Goal: Information Seeking & Learning: Compare options

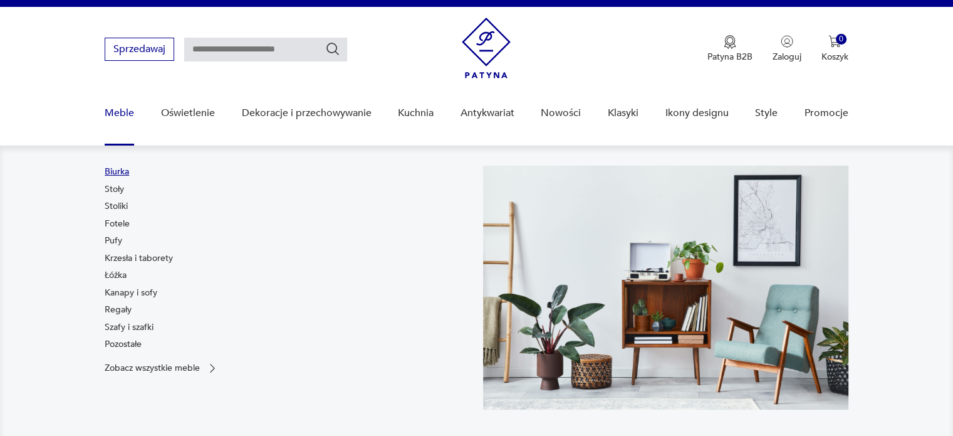
click at [114, 171] on link "Biurka" at bounding box center [117, 171] width 24 height 13
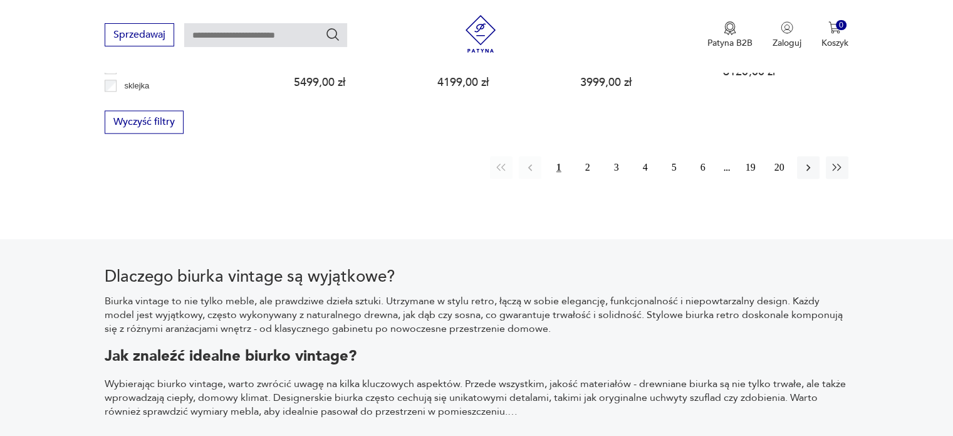
scroll to position [1484, 0]
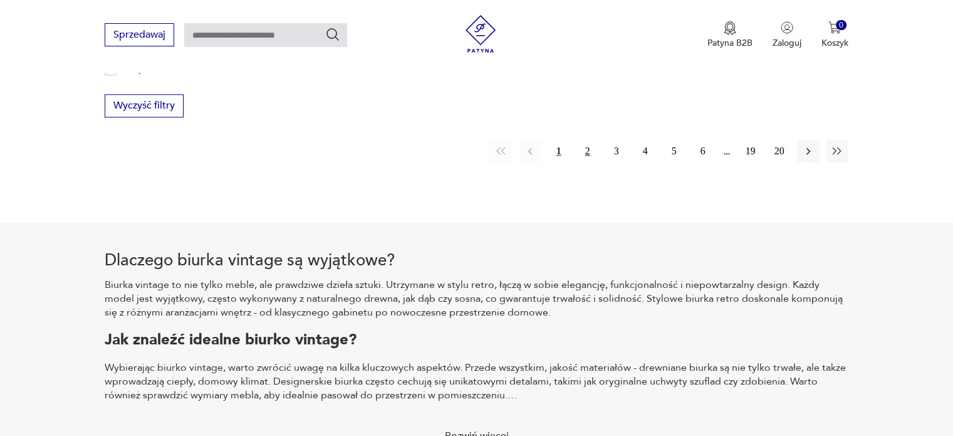
click at [587, 140] on button "2" at bounding box center [588, 151] width 23 height 23
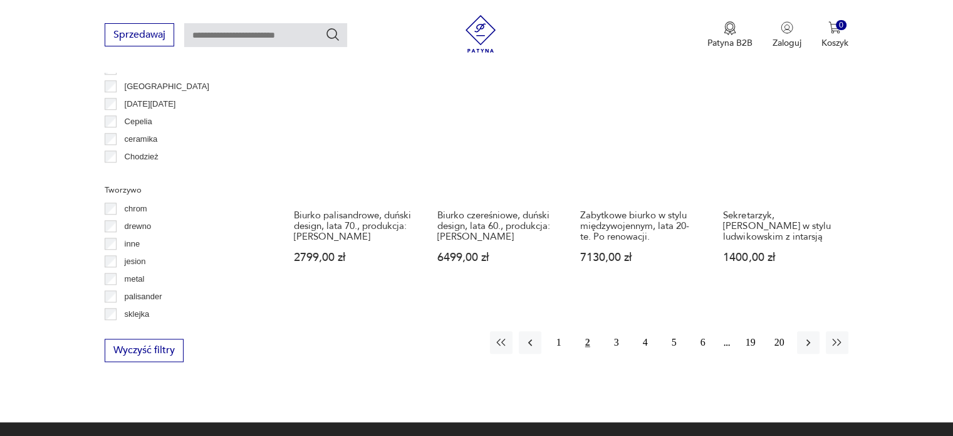
scroll to position [1239, 0]
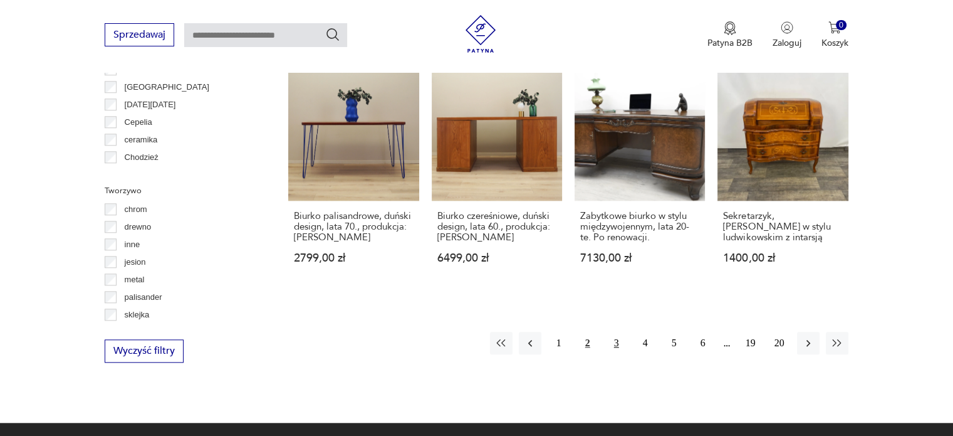
click at [617, 332] on button "3" at bounding box center [616, 343] width 23 height 23
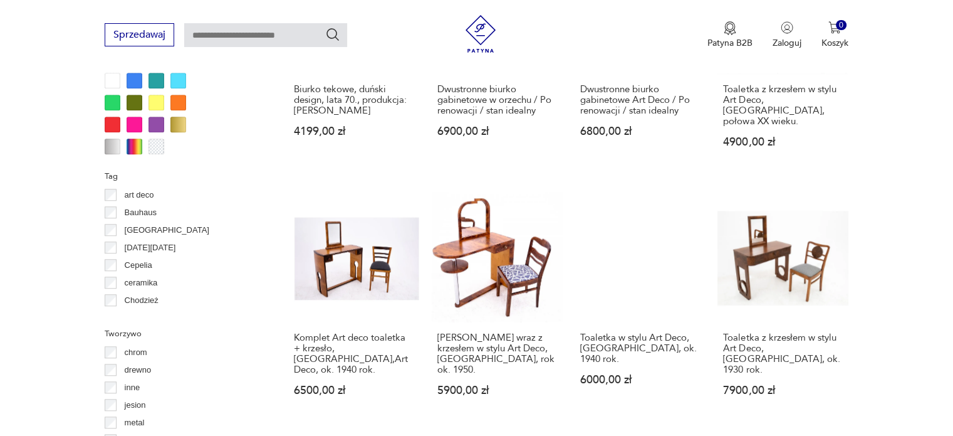
scroll to position [1235, 0]
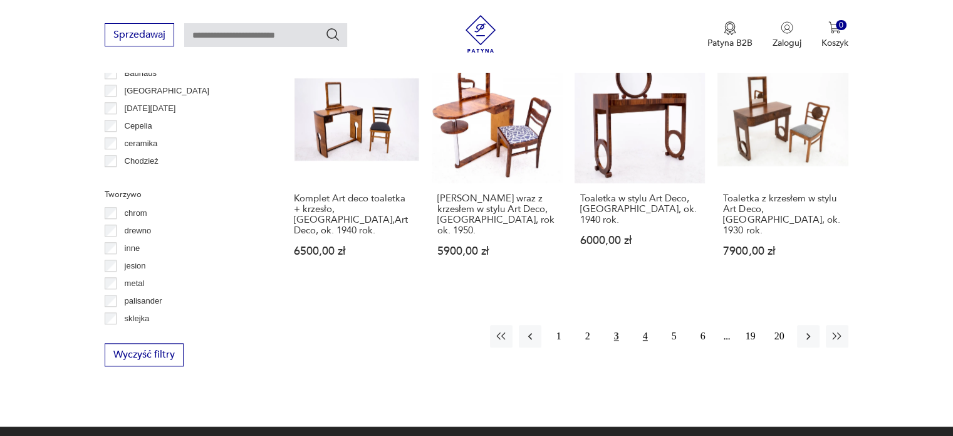
click at [642, 325] on button "4" at bounding box center [645, 336] width 23 height 23
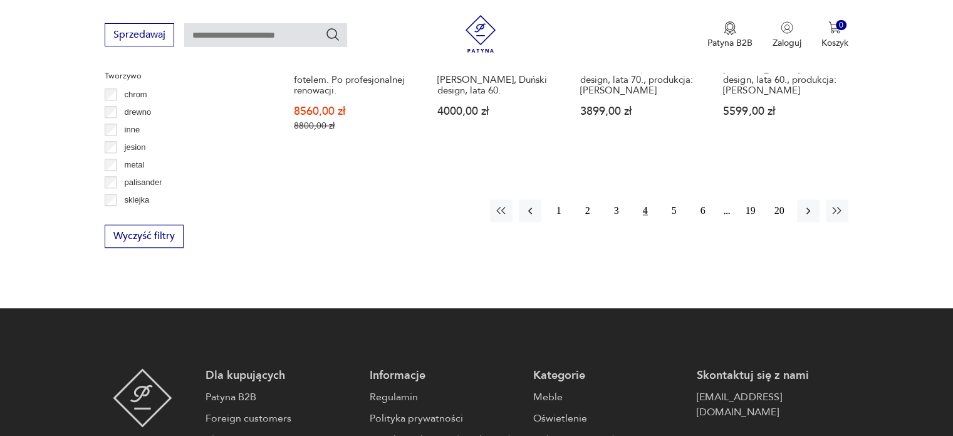
scroll to position [1353, 0]
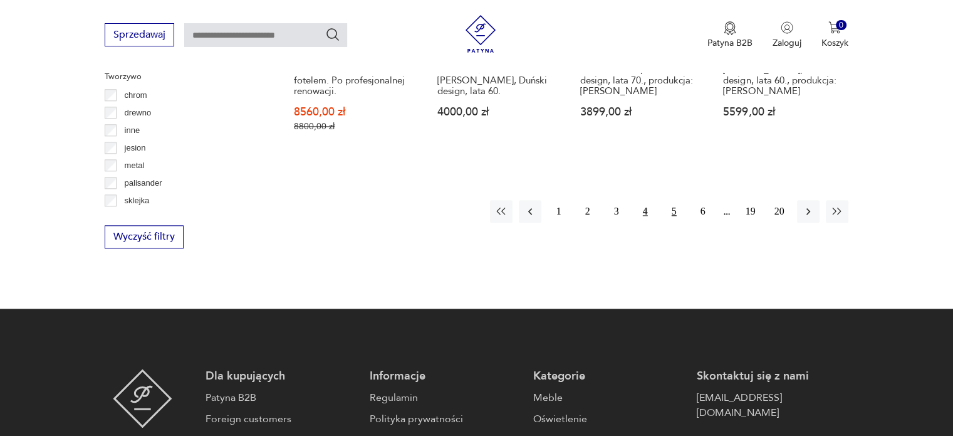
click at [677, 200] on button "5" at bounding box center [674, 211] width 23 height 23
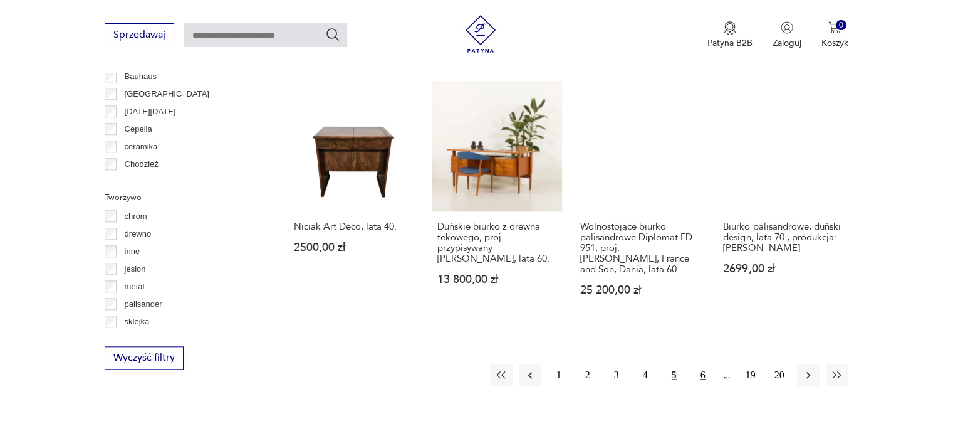
scroll to position [1233, 0]
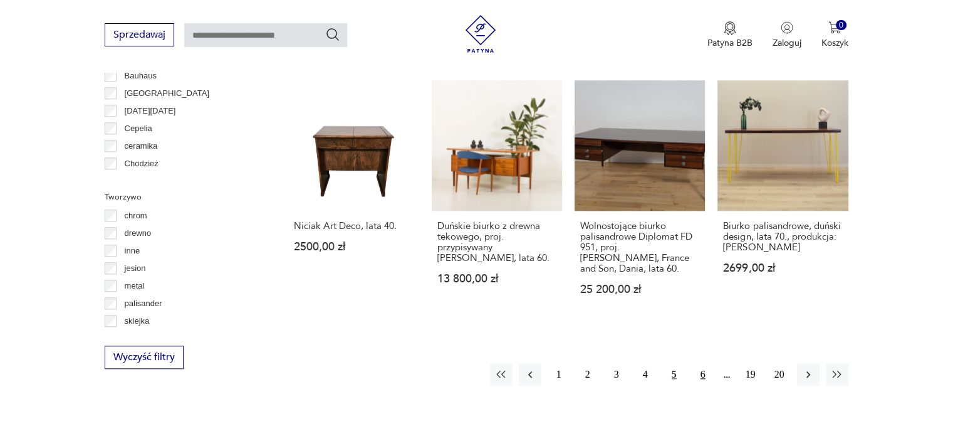
click at [702, 363] on button "6" at bounding box center [703, 374] width 23 height 23
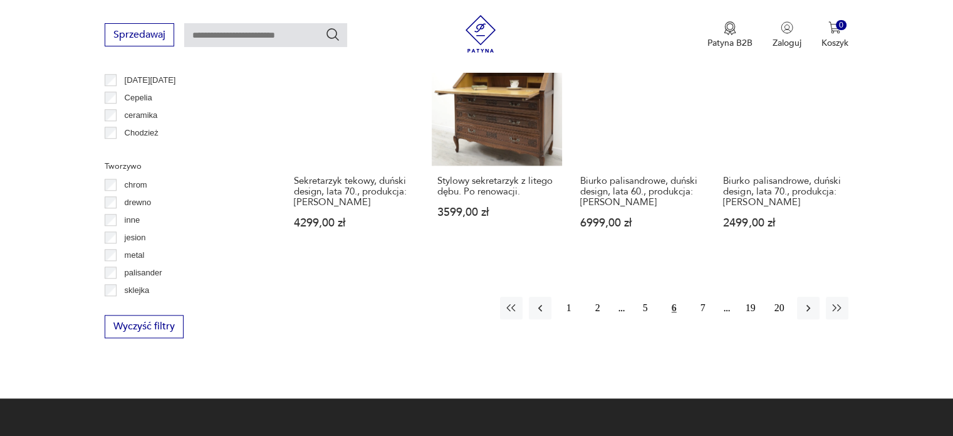
scroll to position [1267, 0]
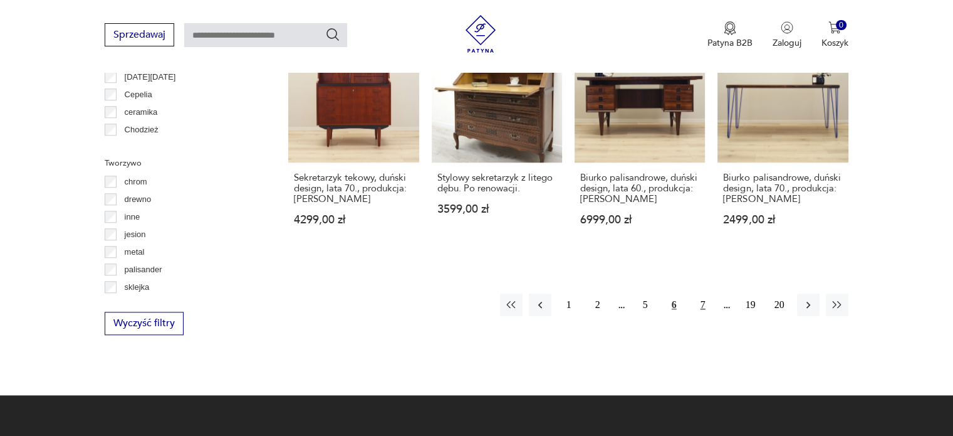
click at [702, 293] on button "7" at bounding box center [703, 304] width 23 height 23
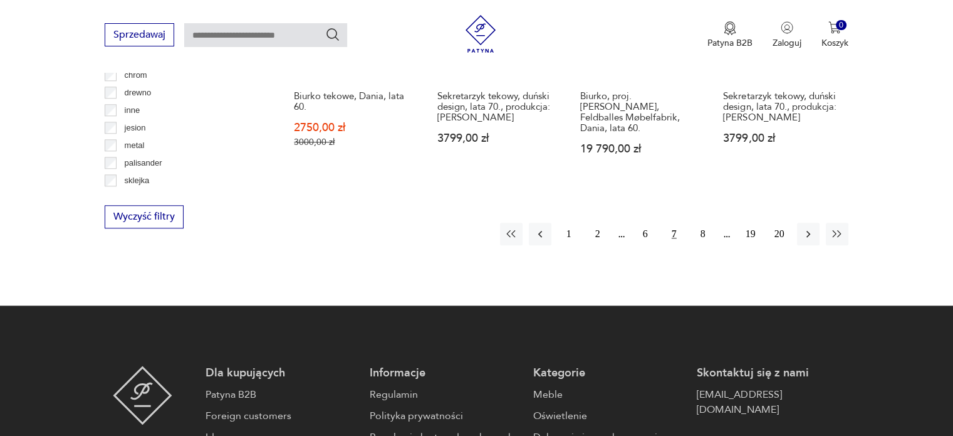
scroll to position [1372, 0]
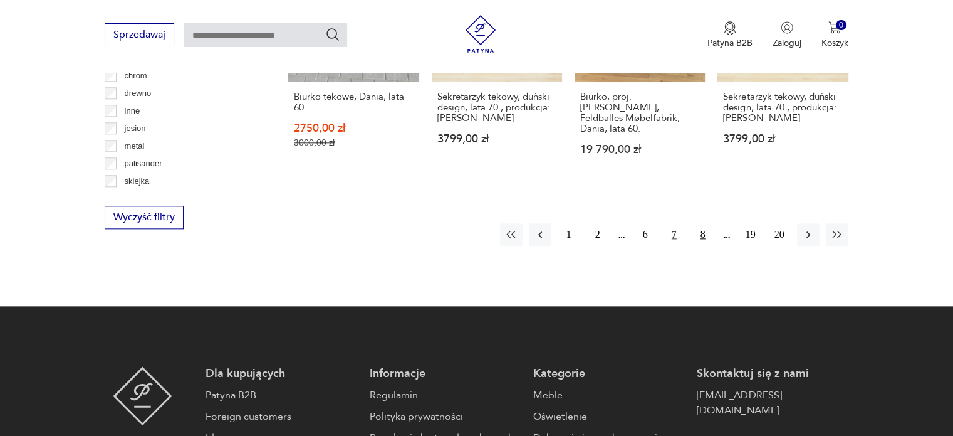
click at [702, 223] on button "8" at bounding box center [703, 234] width 23 height 23
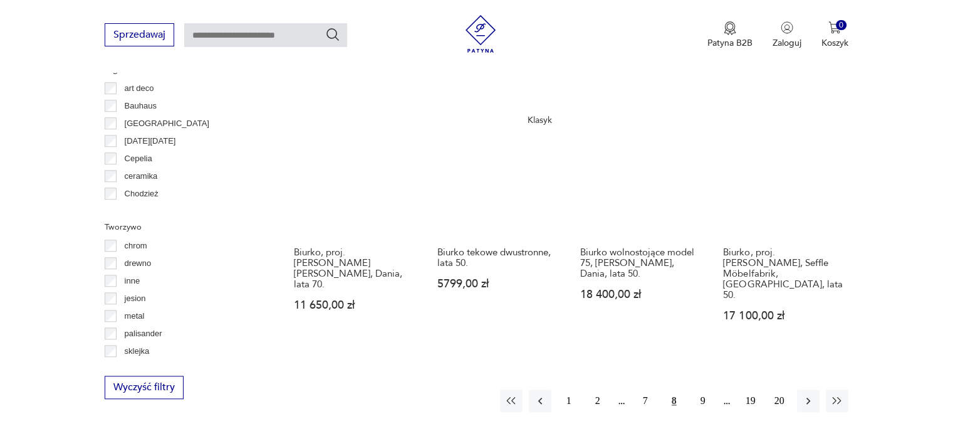
scroll to position [1201, 0]
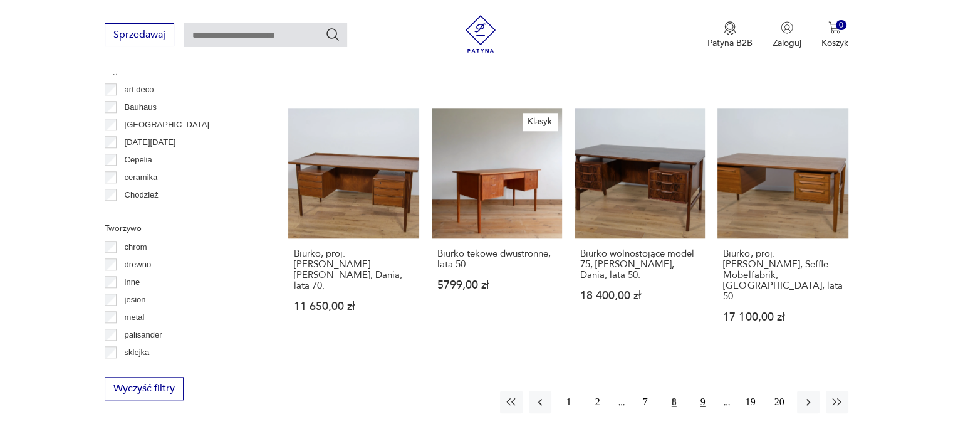
click at [704, 390] on button "9" at bounding box center [703, 401] width 23 height 23
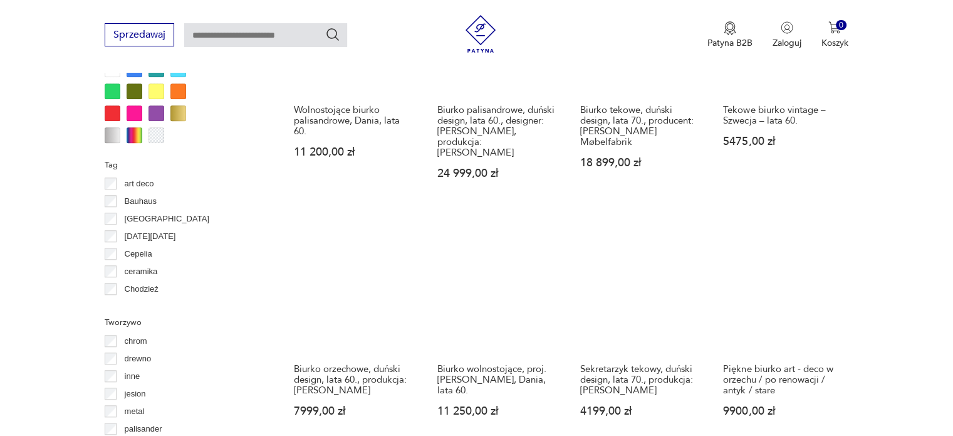
scroll to position [1296, 0]
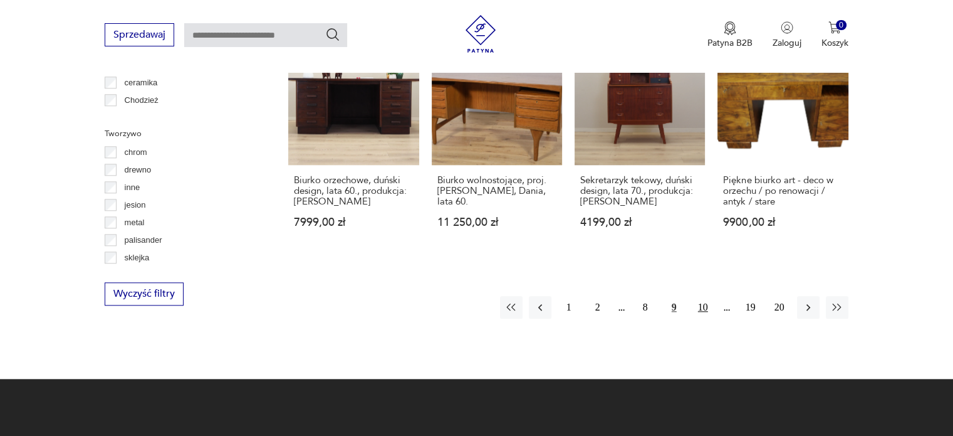
click at [703, 296] on button "10" at bounding box center [703, 307] width 23 height 23
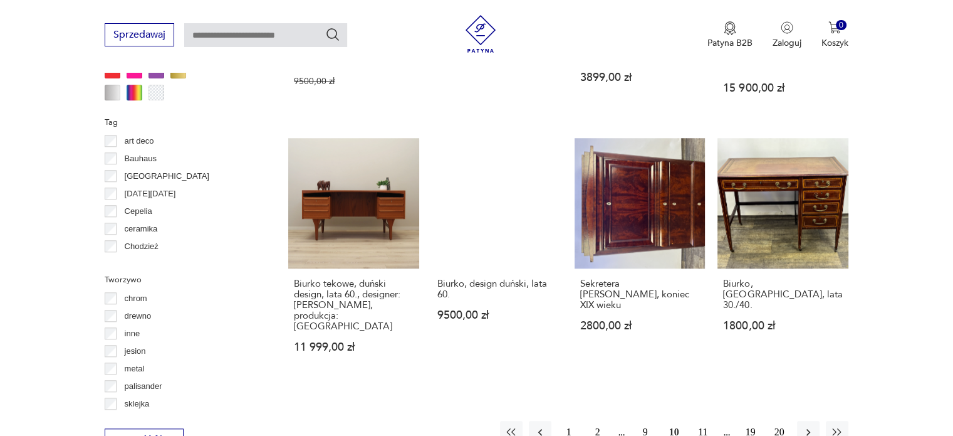
scroll to position [1224, 0]
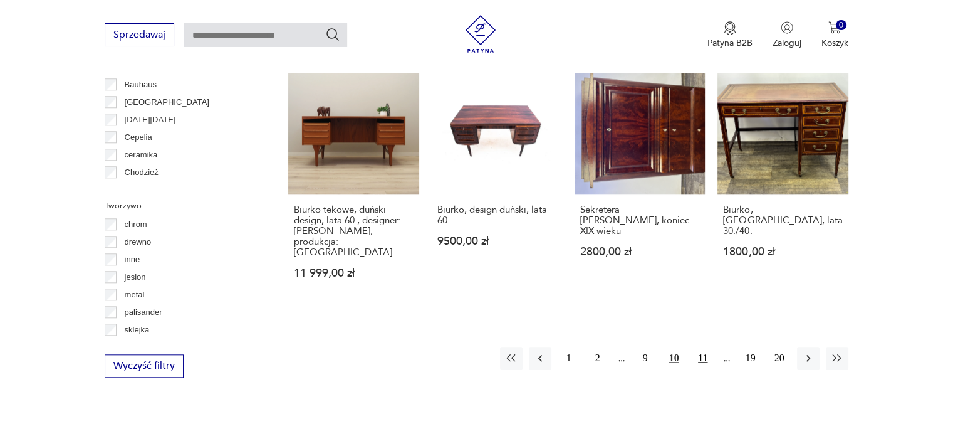
click at [704, 348] on button "11" at bounding box center [703, 358] width 23 height 23
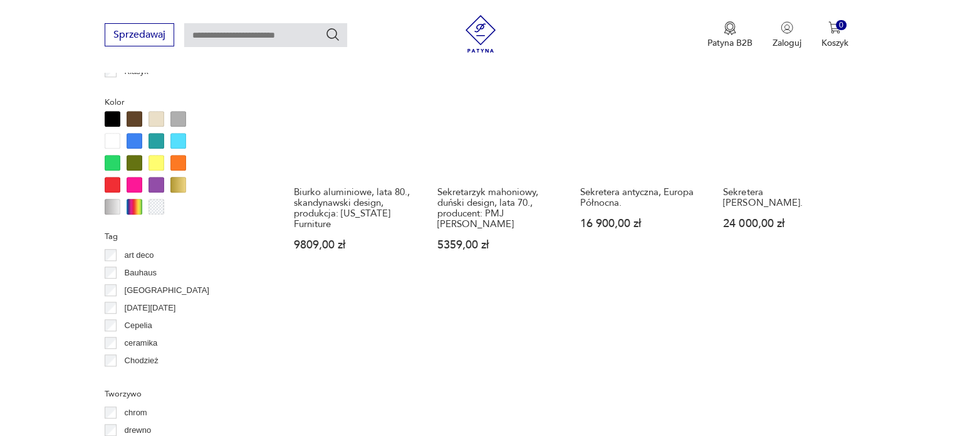
scroll to position [1284, 0]
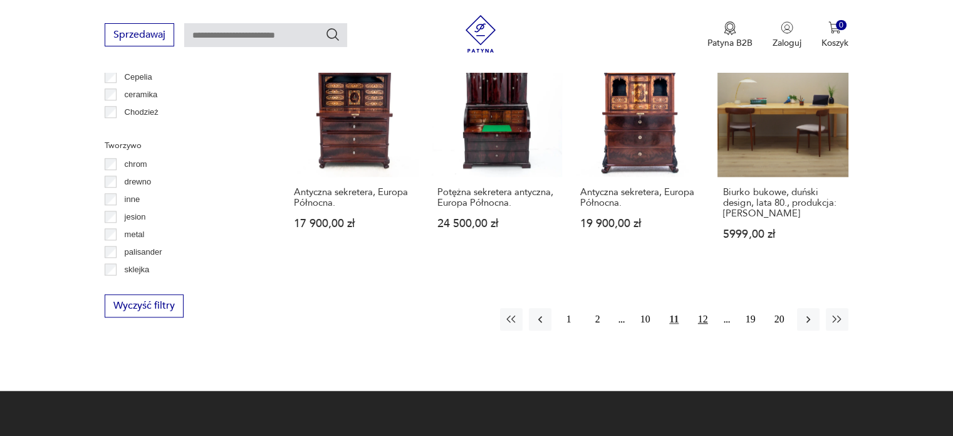
click at [699, 312] on button "12" at bounding box center [703, 319] width 23 height 23
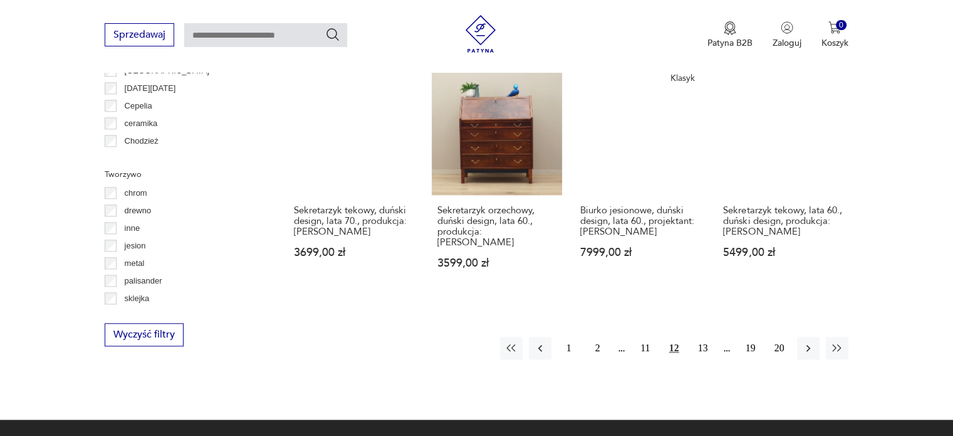
scroll to position [1268, 0]
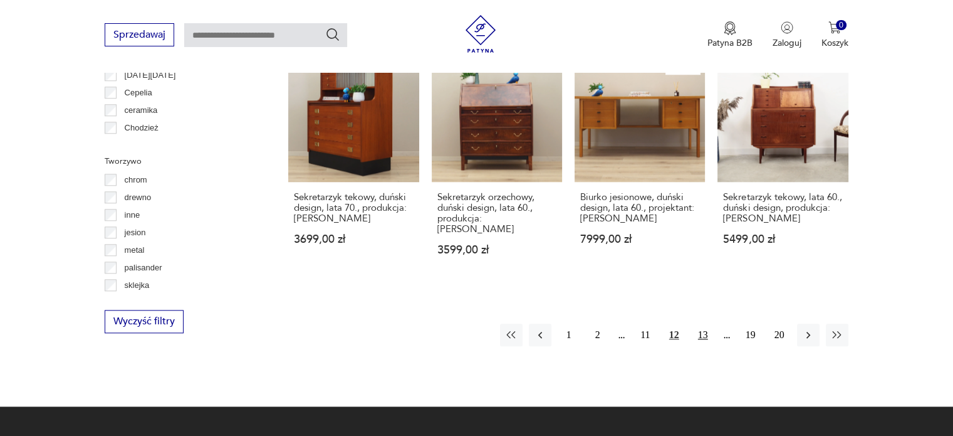
click at [702, 323] on button "13" at bounding box center [703, 334] width 23 height 23
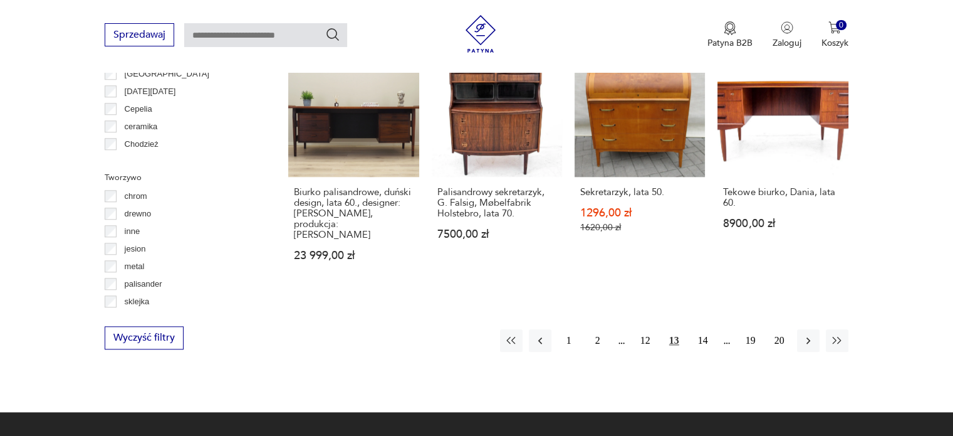
scroll to position [1251, 0]
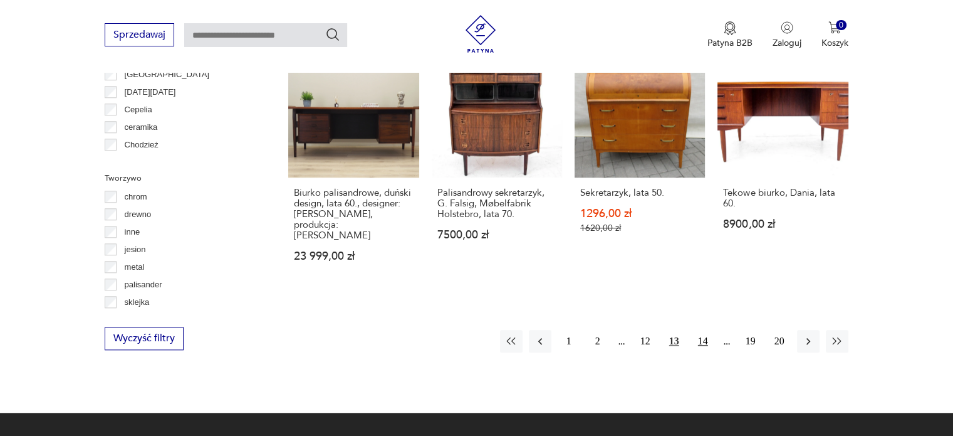
click at [706, 330] on button "14" at bounding box center [703, 341] width 23 height 23
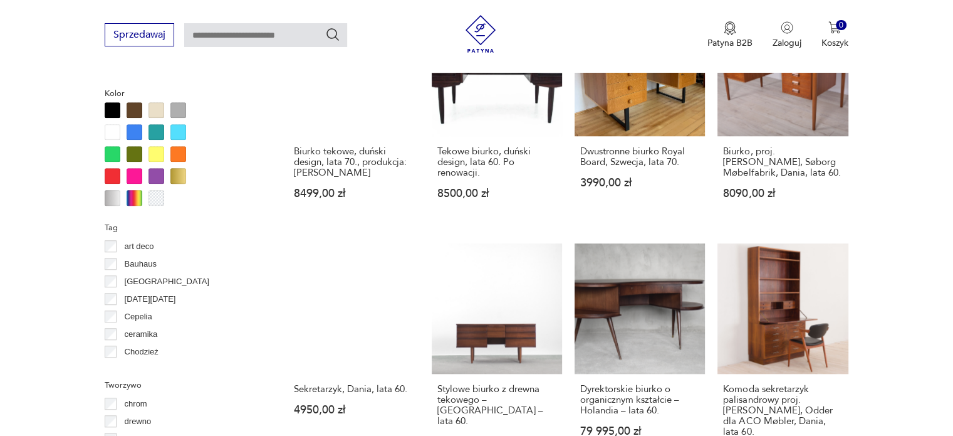
scroll to position [1196, 0]
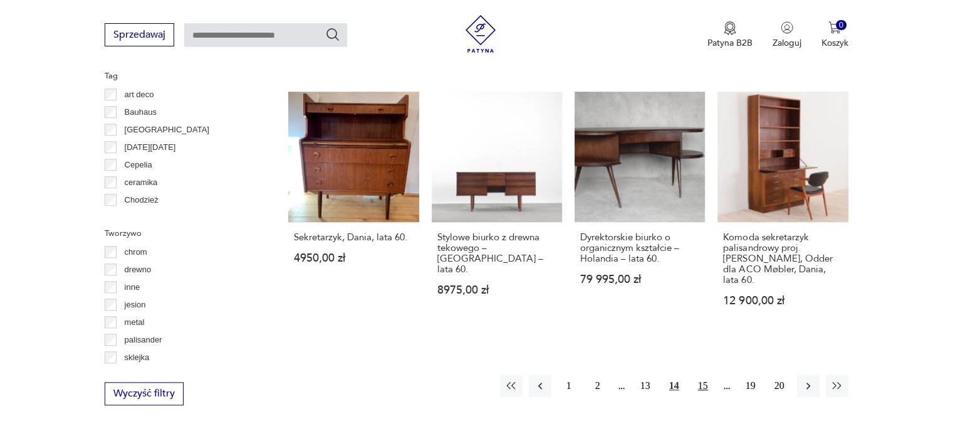
click at [701, 374] on button "15" at bounding box center [703, 385] width 23 height 23
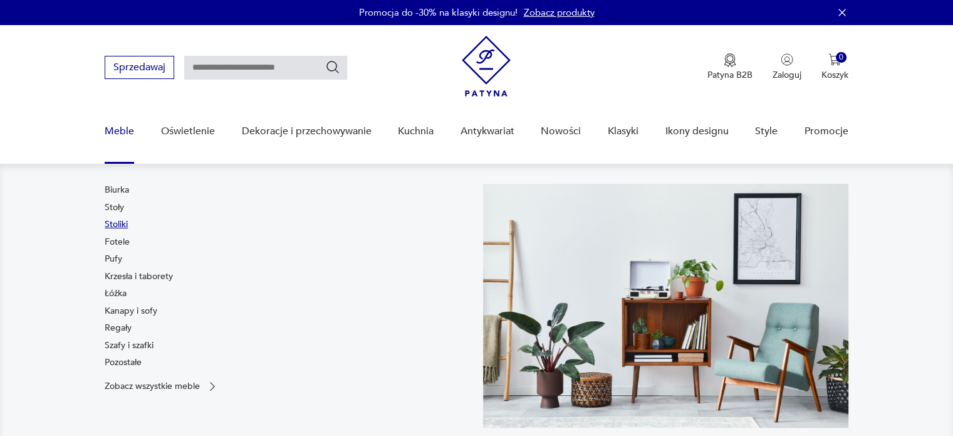
click at [114, 225] on link "Stoliki" at bounding box center [116, 224] width 23 height 13
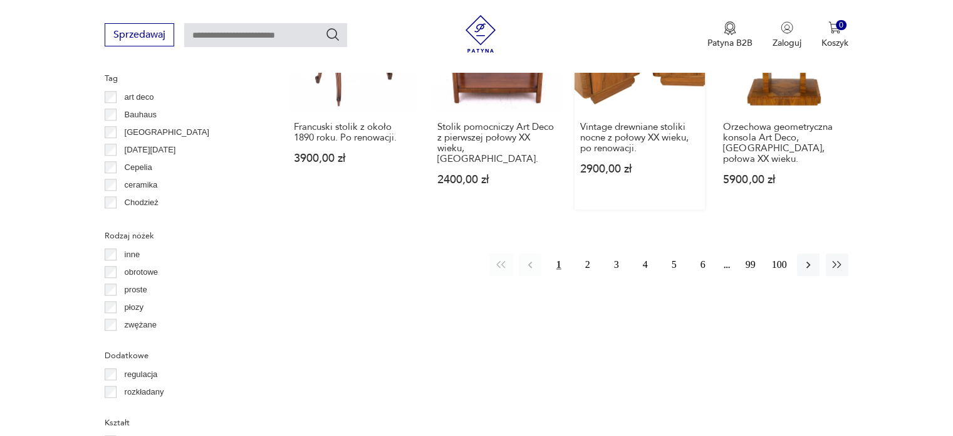
scroll to position [1295, 0]
click at [584, 254] on button "2" at bounding box center [588, 265] width 23 height 23
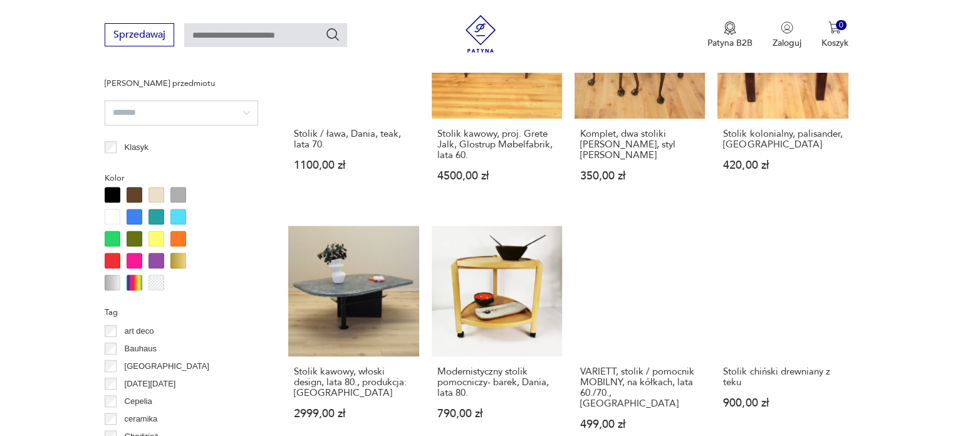
scroll to position [1213, 0]
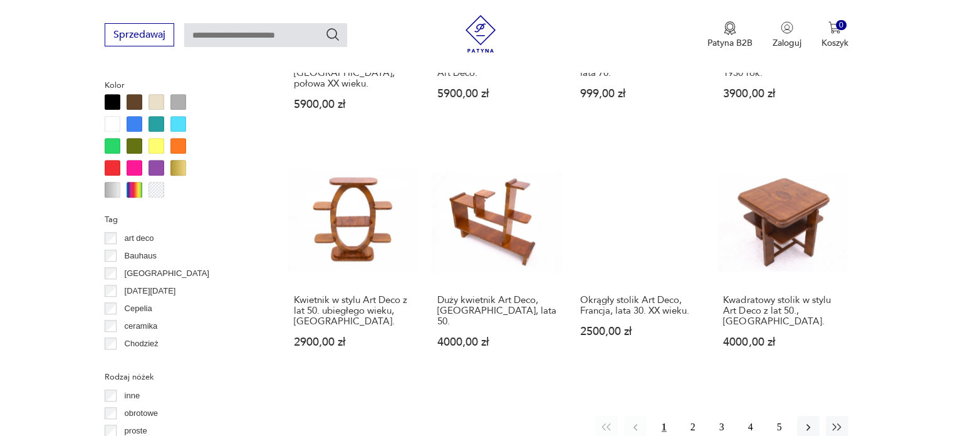
scroll to position [1154, 0]
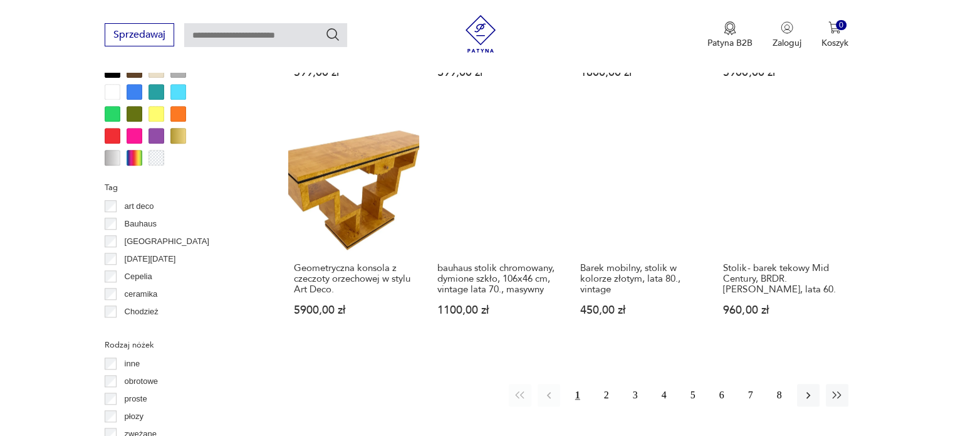
scroll to position [1203, 0]
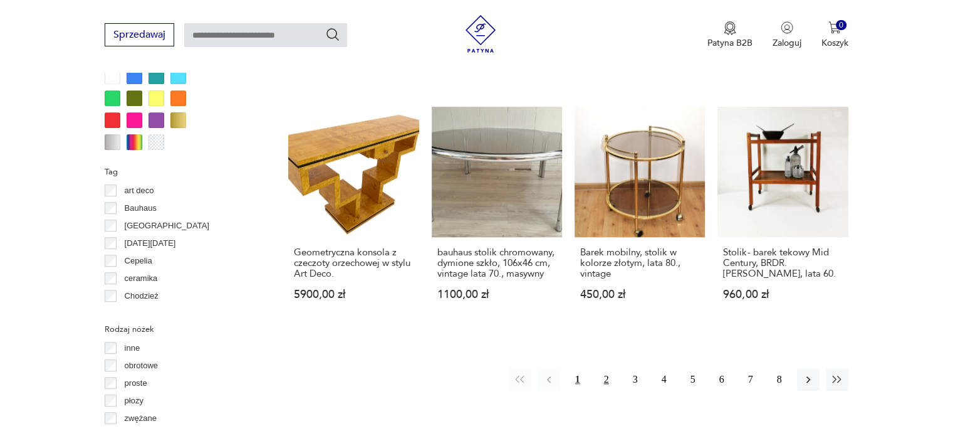
click at [606, 368] on button "2" at bounding box center [606, 379] width 23 height 23
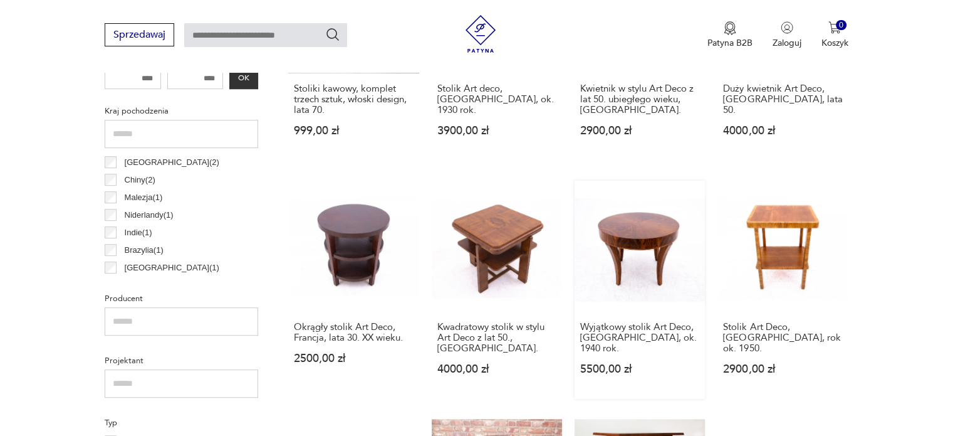
scroll to position [834, 0]
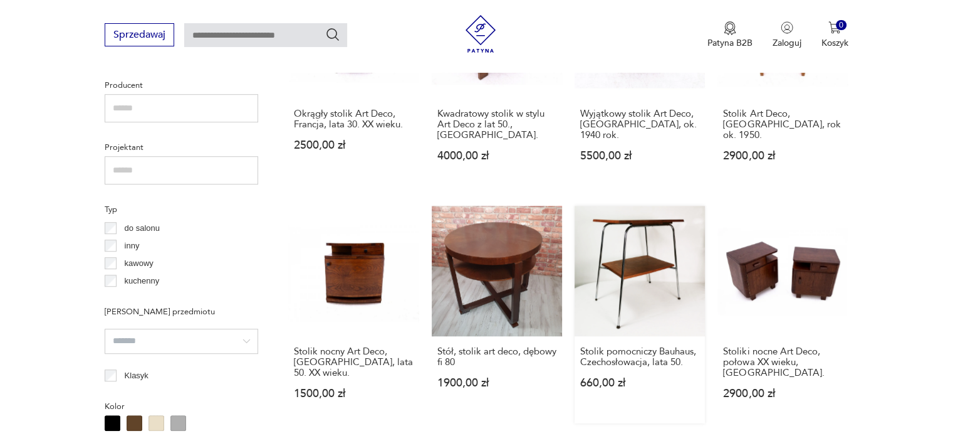
click at [671, 231] on link "Stolik pomocniczy Bauhaus, Czechosłowacja, lata 50. 660,00 zł" at bounding box center [640, 314] width 130 height 217
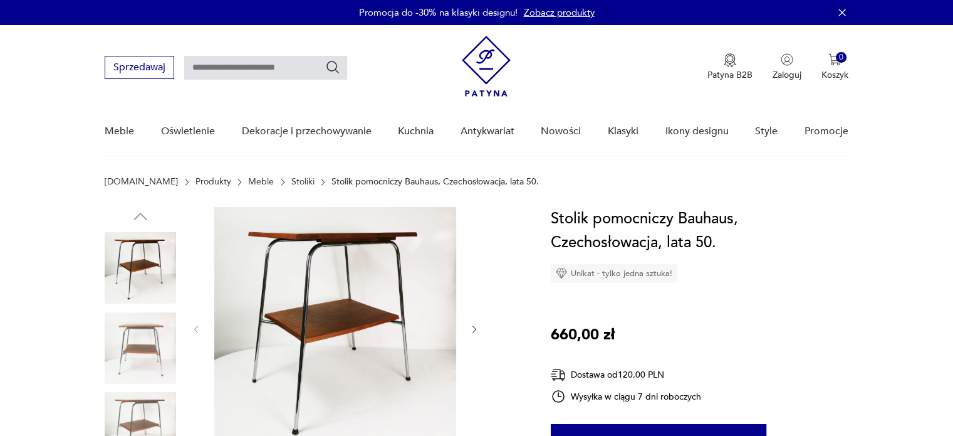
click at [160, 333] on img at bounding box center [140, 347] width 71 height 71
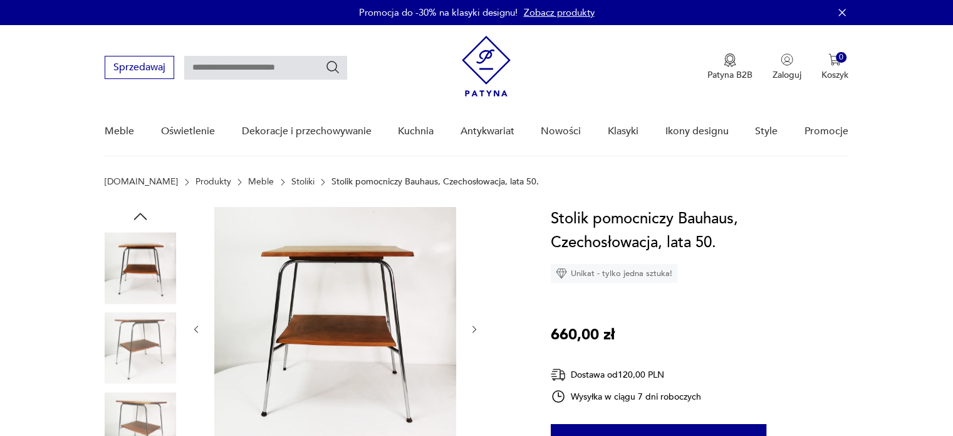
click at [150, 399] on img at bounding box center [140, 427] width 71 height 71
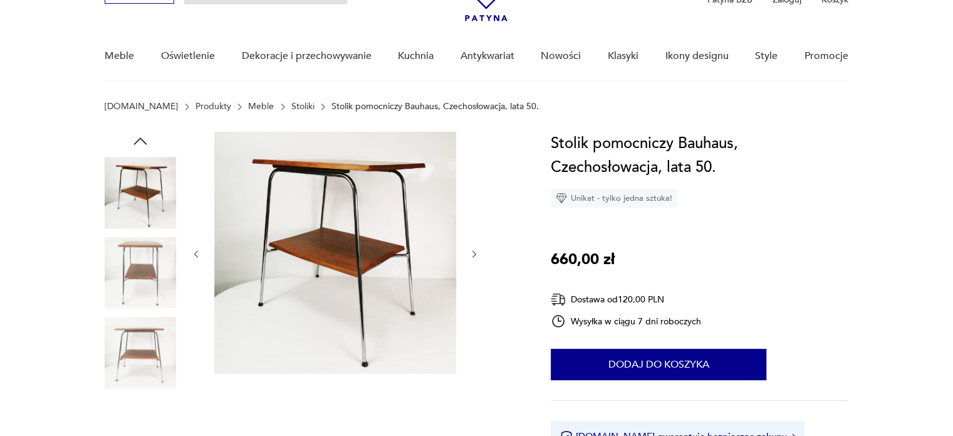
scroll to position [75, 0]
click at [142, 412] on img at bounding box center [140, 432] width 71 height 71
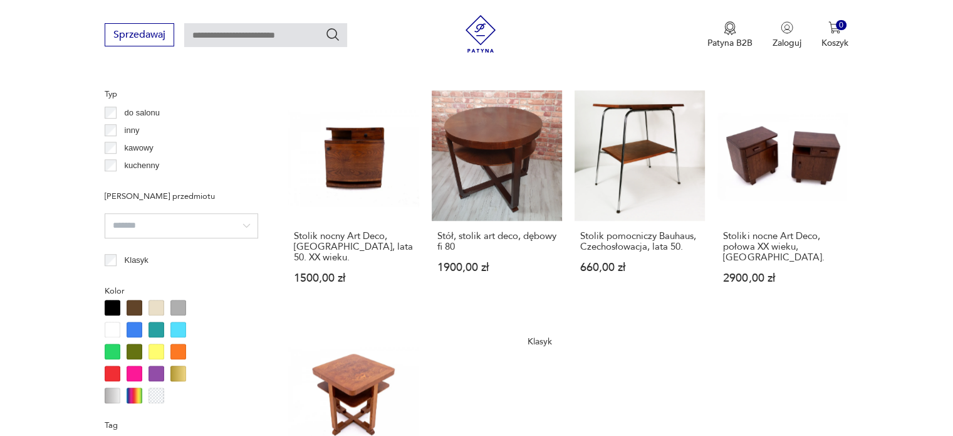
scroll to position [1140, 0]
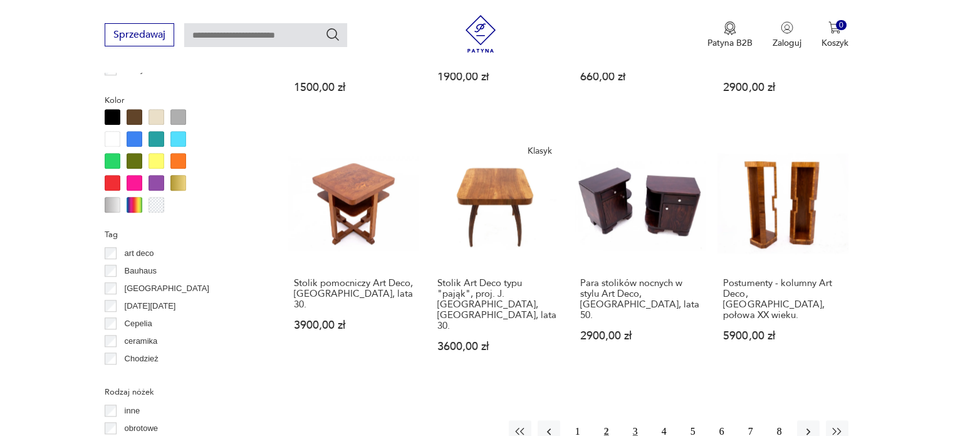
click at [636, 420] on button "3" at bounding box center [635, 431] width 23 height 23
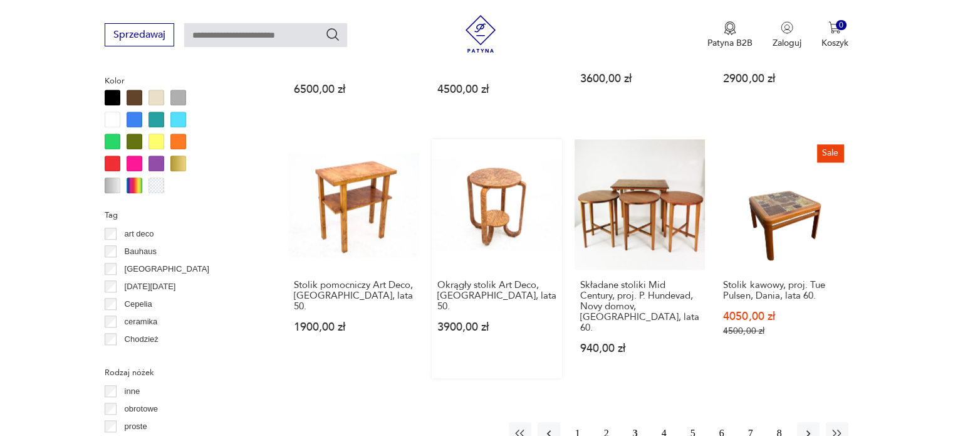
scroll to position [1159, 0]
click at [665, 422] on button "4" at bounding box center [664, 433] width 23 height 23
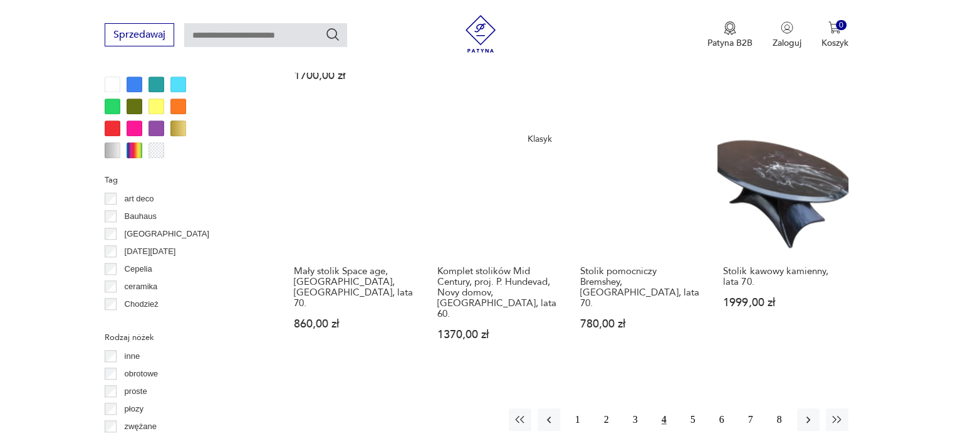
scroll to position [1195, 0]
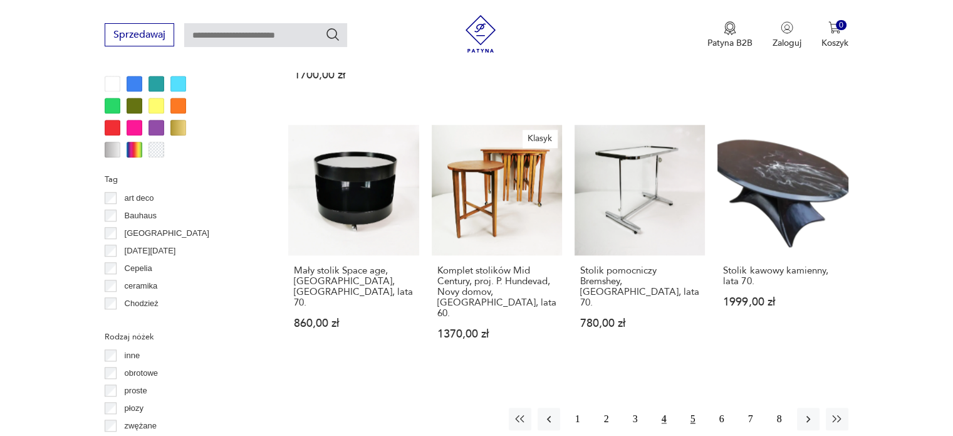
click at [692, 407] on button "5" at bounding box center [693, 418] width 23 height 23
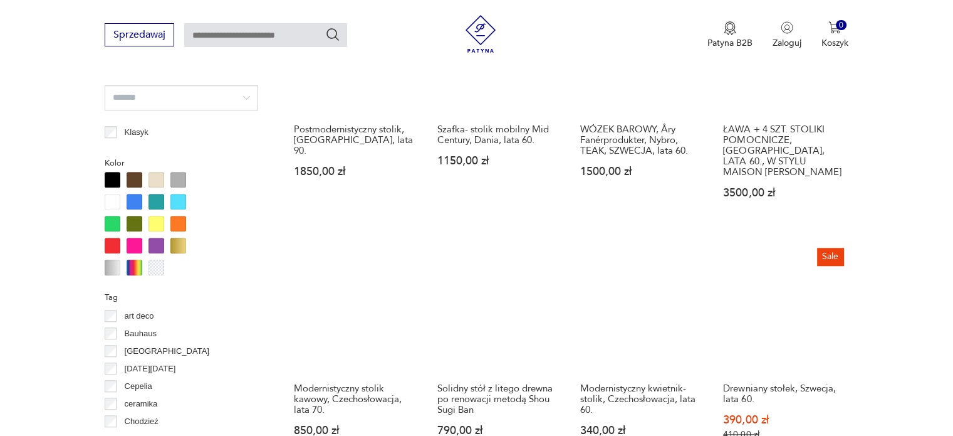
scroll to position [1319, 0]
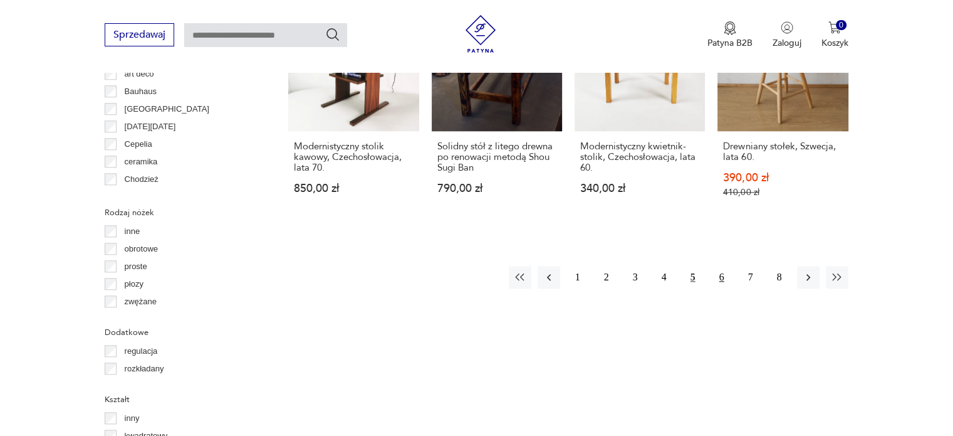
click at [722, 266] on button "6" at bounding box center [722, 277] width 23 height 23
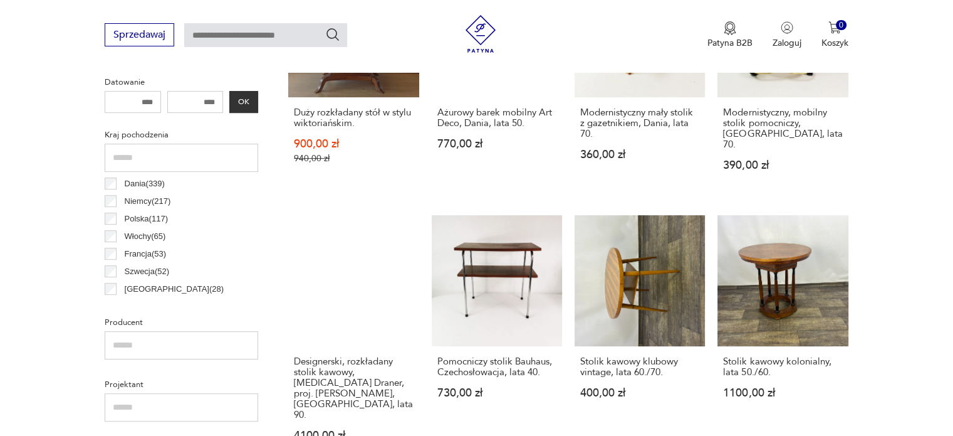
scroll to position [681, 0]
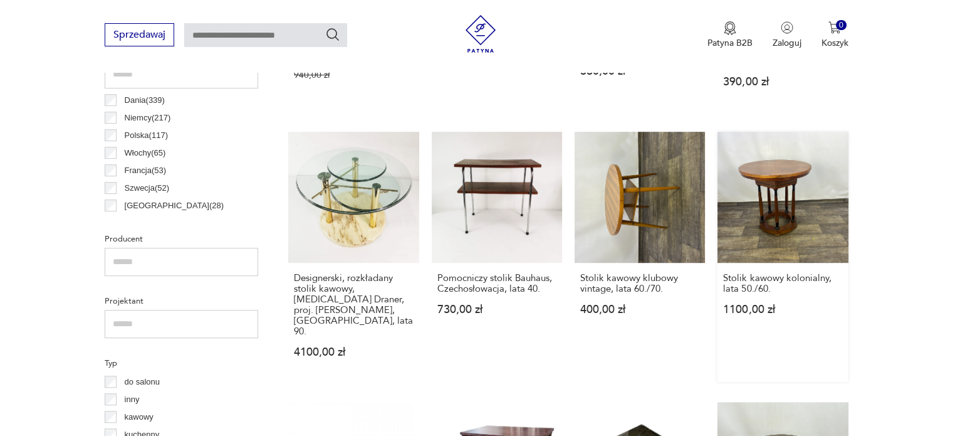
drag, startPoint x: 788, startPoint y: 200, endPoint x: 804, endPoint y: 207, distance: 17.4
click at [804, 207] on link "Stolik kawowy kolonialny, lata 50./60. 1100,00 zł" at bounding box center [783, 256] width 130 height 249
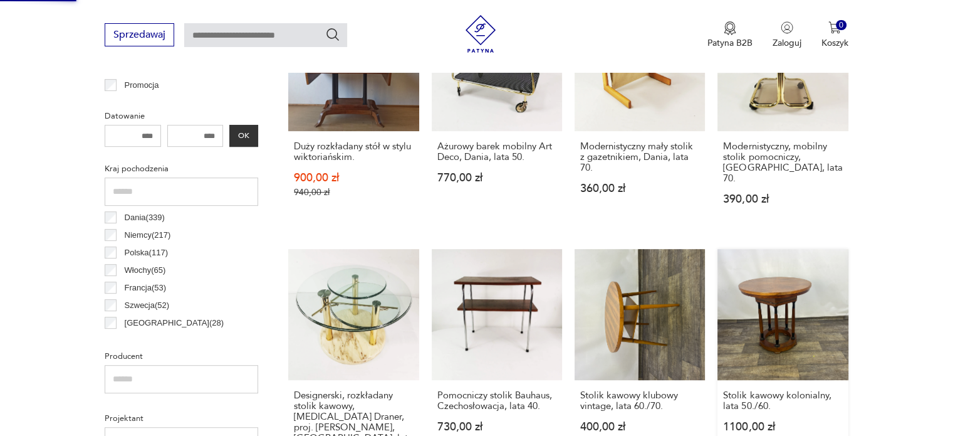
scroll to position [182, 0]
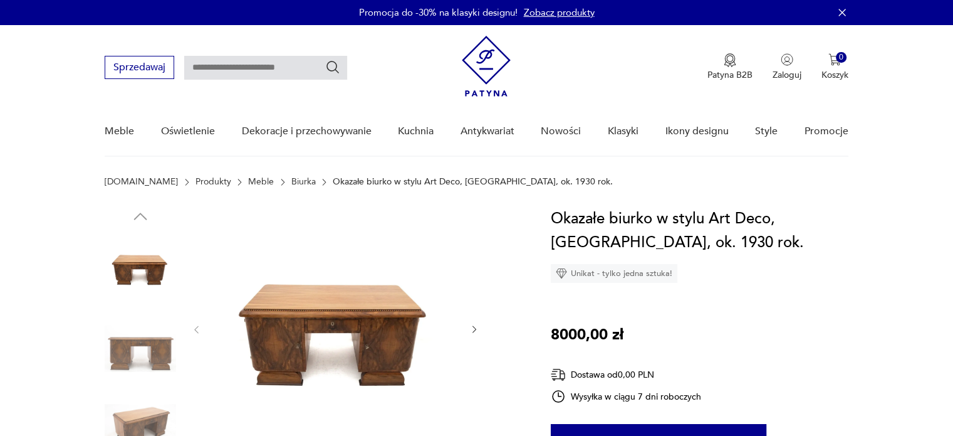
scroll to position [70, 0]
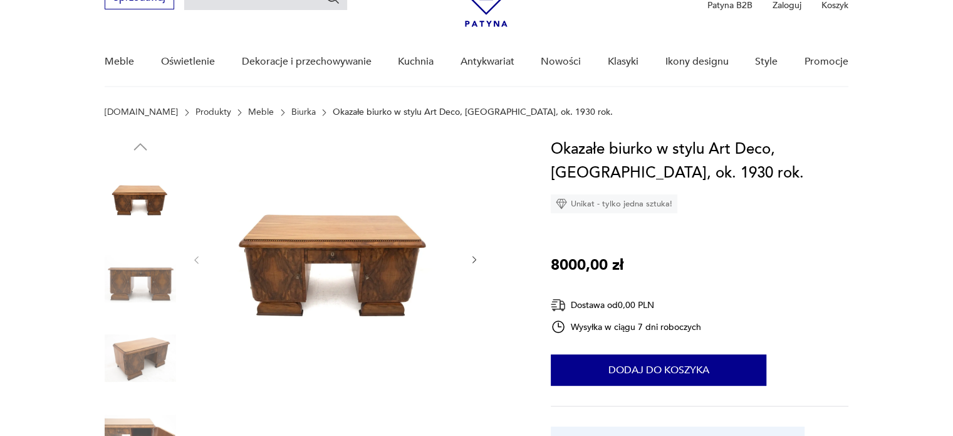
click at [140, 370] on img at bounding box center [140, 357] width 71 height 71
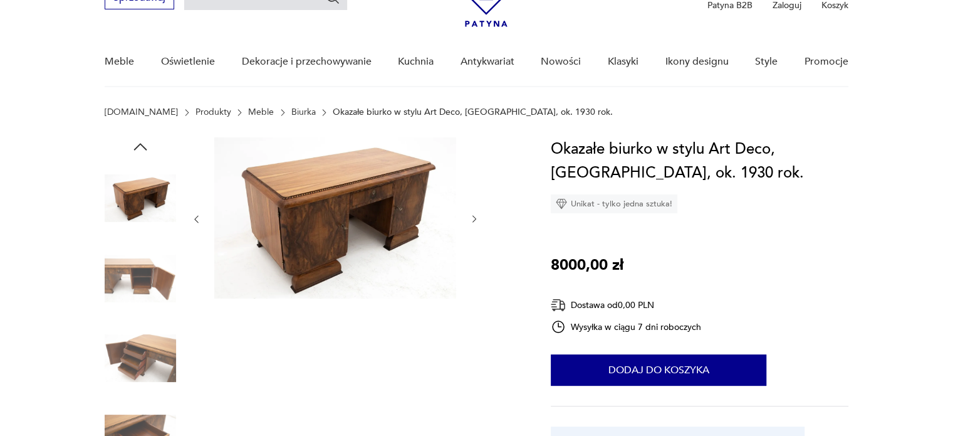
click at [143, 411] on img at bounding box center [140, 437] width 71 height 71
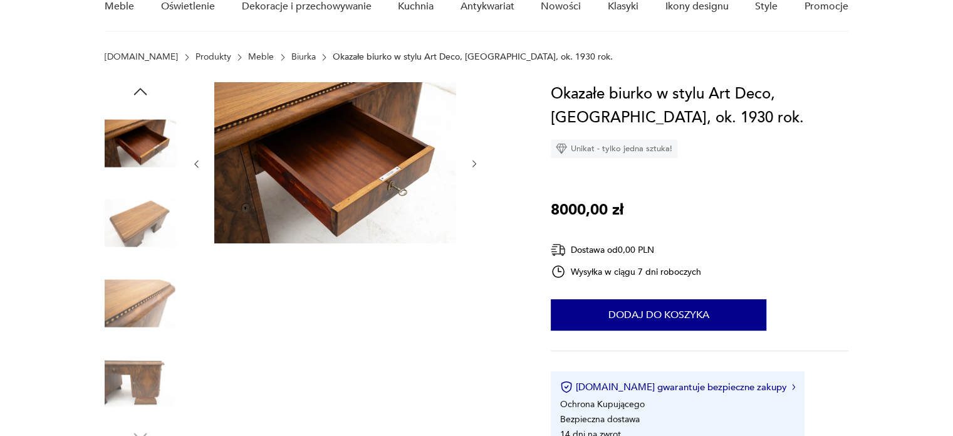
scroll to position [128, 0]
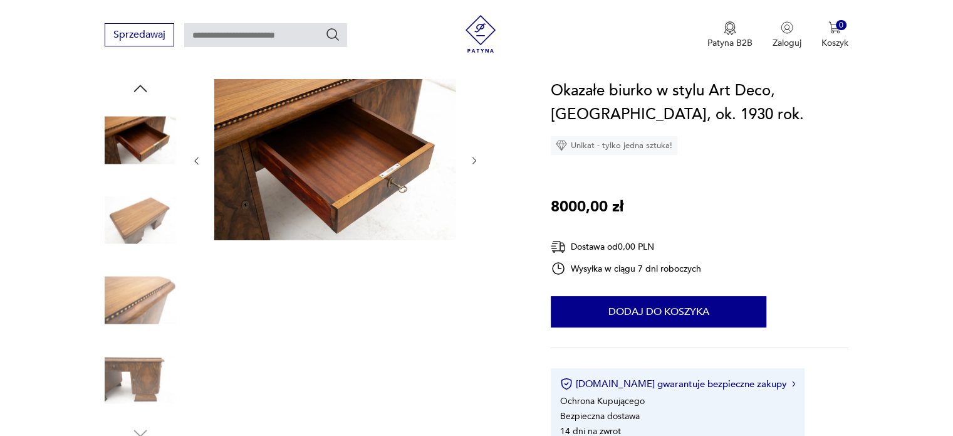
click at [128, 360] on img at bounding box center [140, 379] width 71 height 71
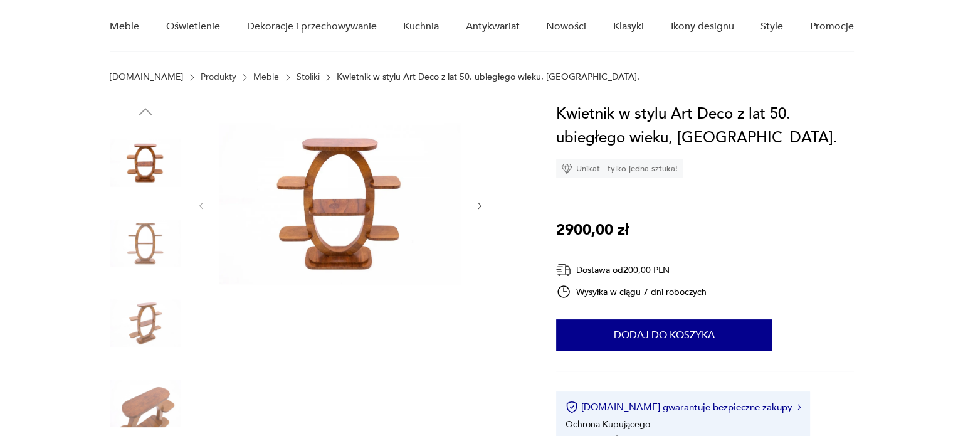
scroll to position [105, 0]
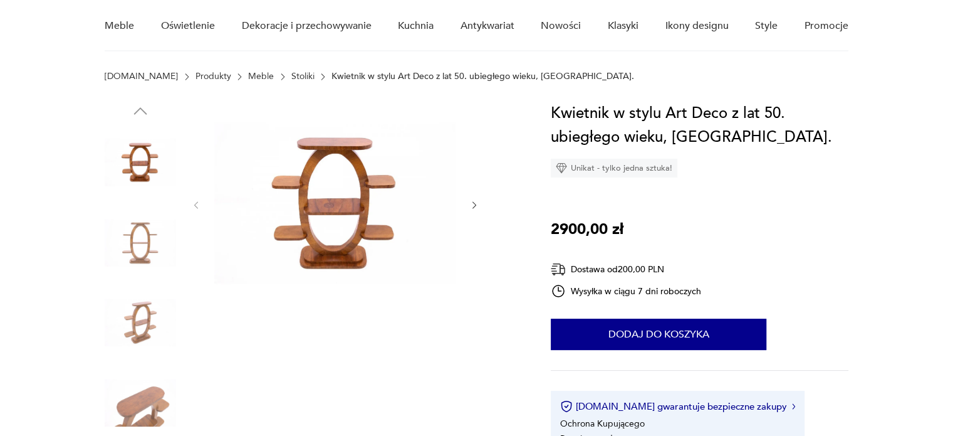
click at [347, 182] on img at bounding box center [335, 204] width 242 height 204
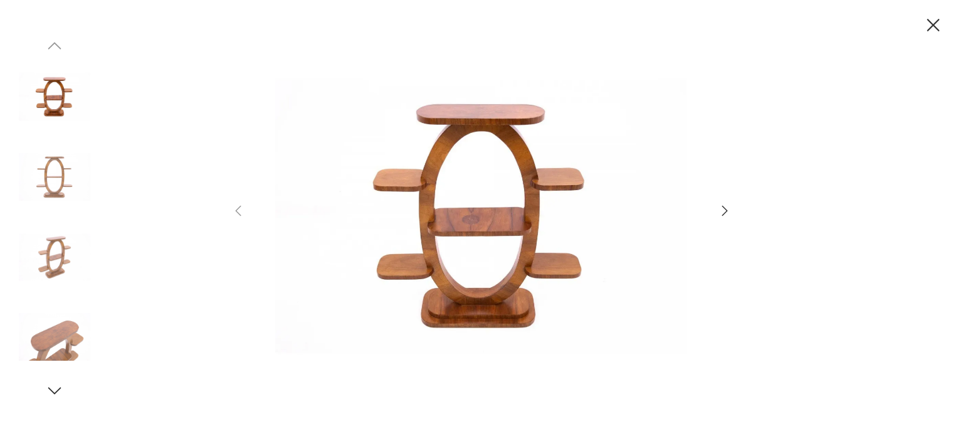
click at [724, 210] on icon "button" at bounding box center [724, 210] width 15 height 15
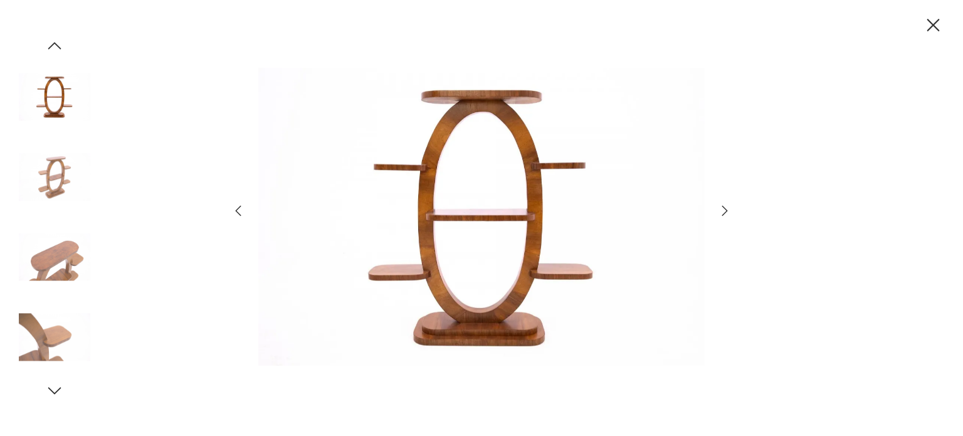
click at [724, 210] on icon "button" at bounding box center [724, 210] width 15 height 15
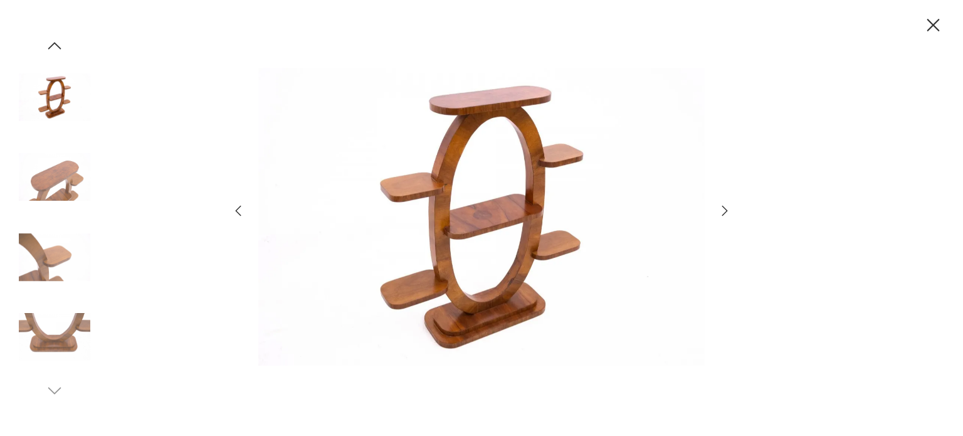
click at [724, 210] on icon "button" at bounding box center [724, 210] width 15 height 15
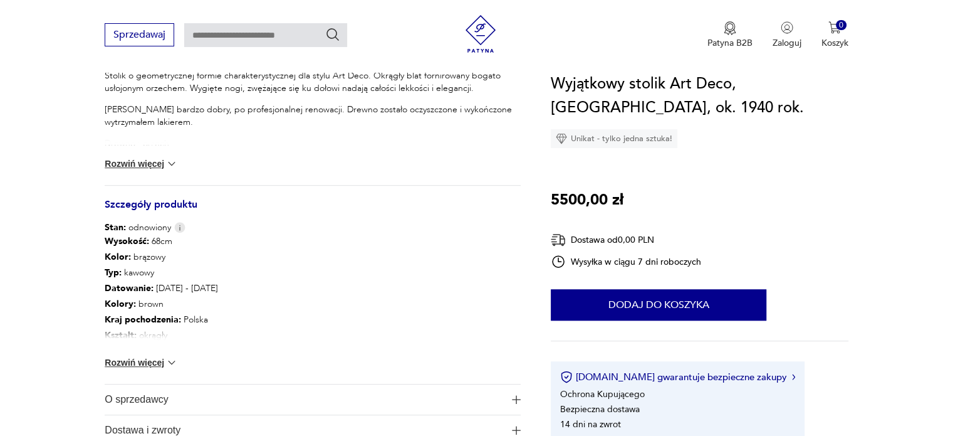
scroll to position [567, 0]
click at [166, 369] on div "Wysokość : 68cm Kolor: brązowy Typ : kawowy Datowanie : 1930 - 1950 Kolory : br…" at bounding box center [313, 310] width 416 height 150
click at [160, 364] on button "Rozwiń więcej" at bounding box center [141, 363] width 73 height 13
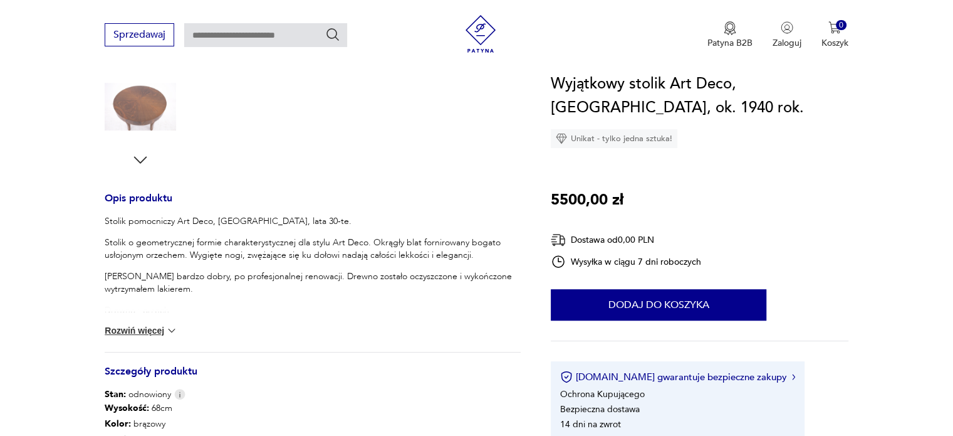
scroll to position [391, 0]
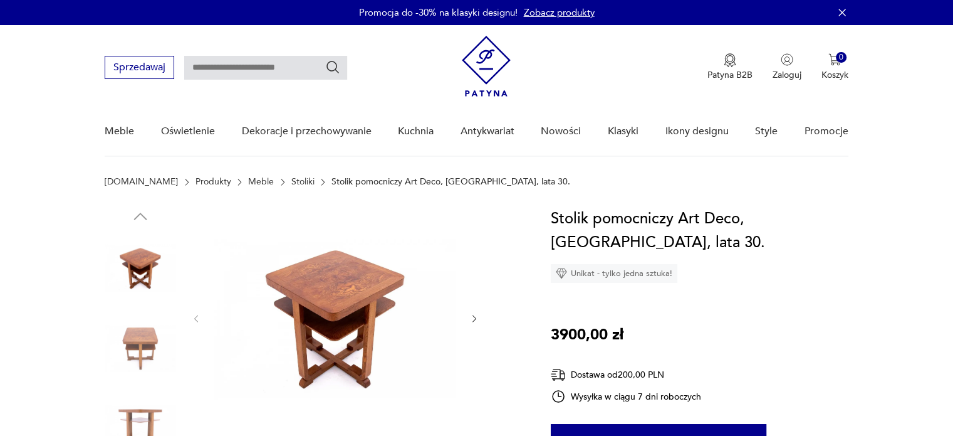
scroll to position [73, 0]
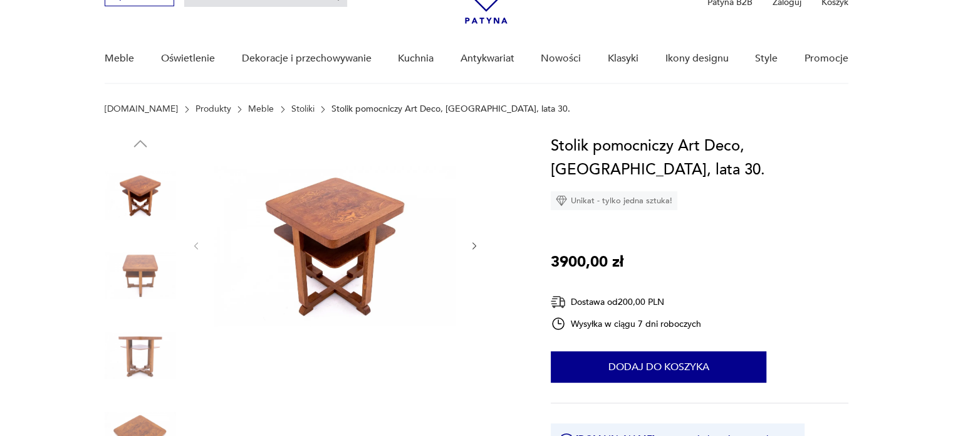
click at [125, 355] on img at bounding box center [140, 354] width 71 height 71
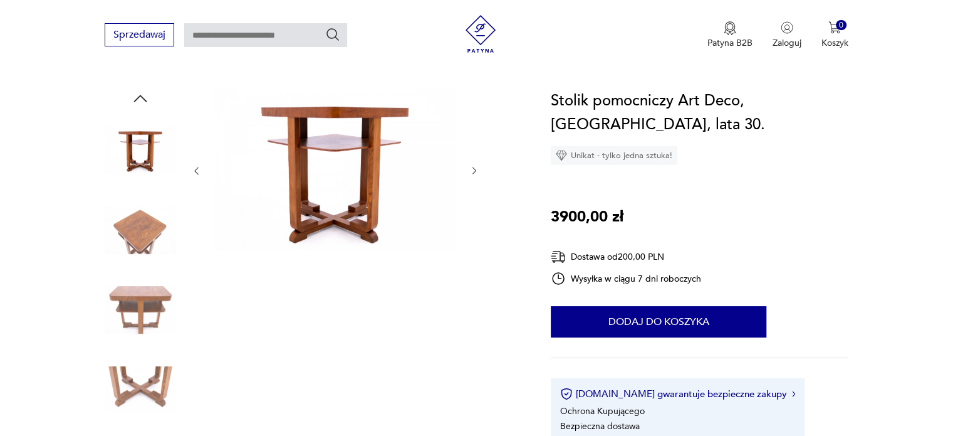
scroll to position [123, 0]
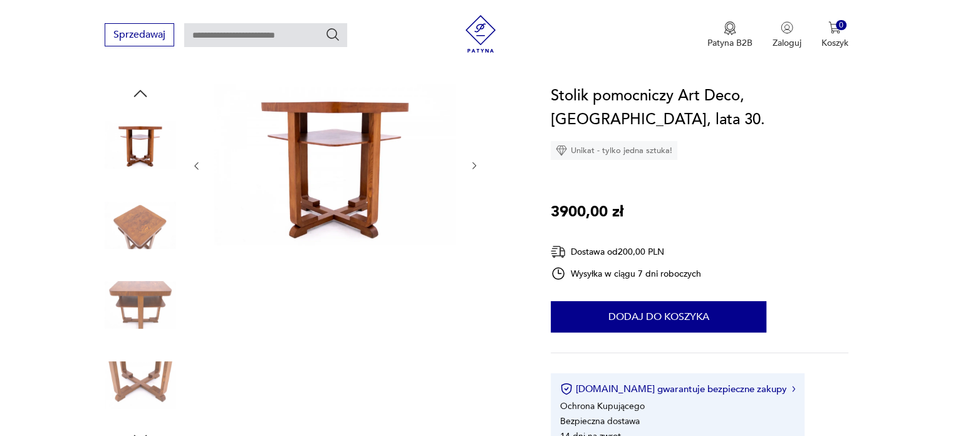
click at [137, 302] on img at bounding box center [140, 304] width 71 height 71
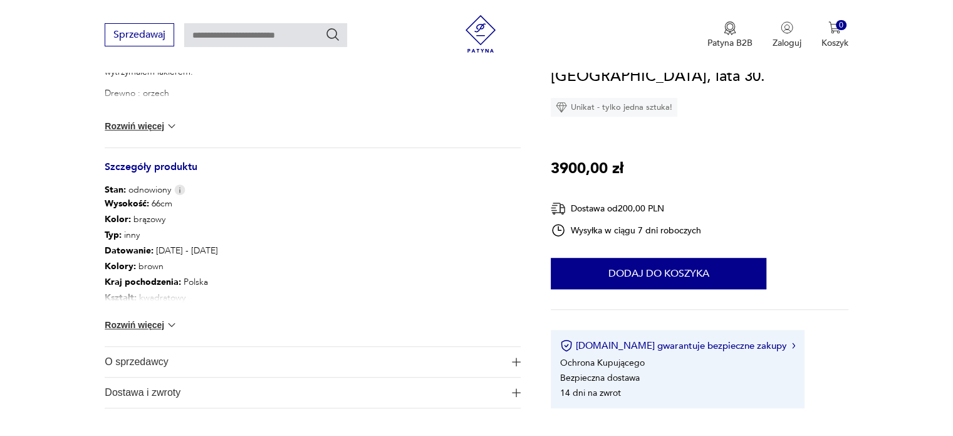
scroll to position [606, 0]
click at [120, 327] on button "Rozwiń więcej" at bounding box center [141, 324] width 73 height 13
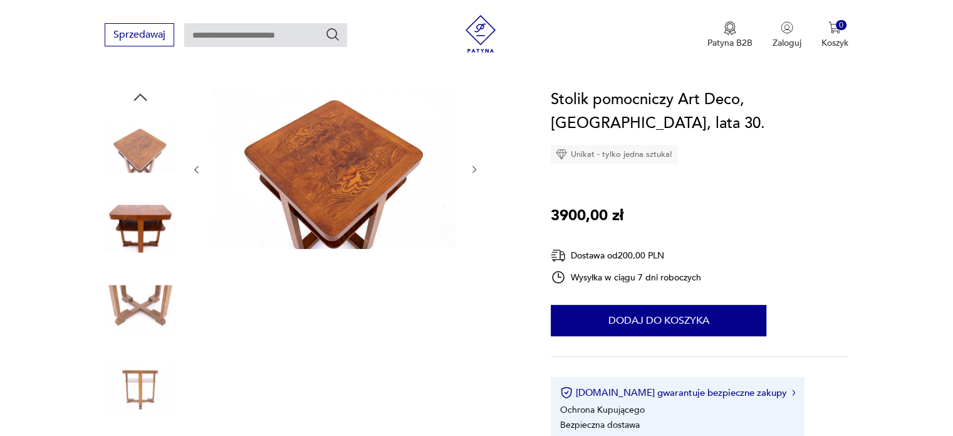
scroll to position [120, 0]
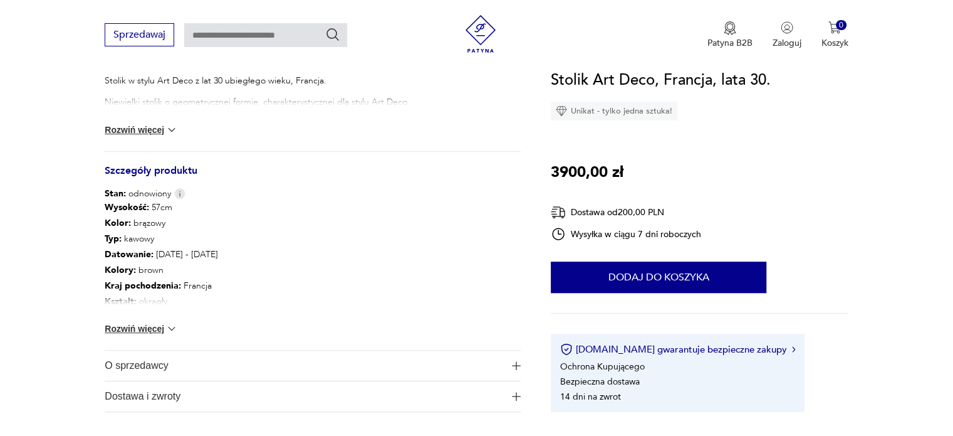
scroll to position [545, 0]
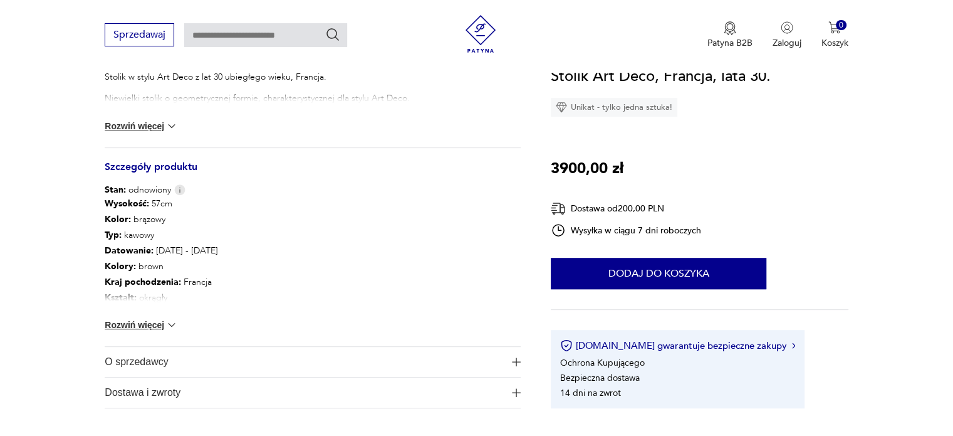
click at [136, 322] on button "Rozwiń więcej" at bounding box center [141, 324] width 73 height 13
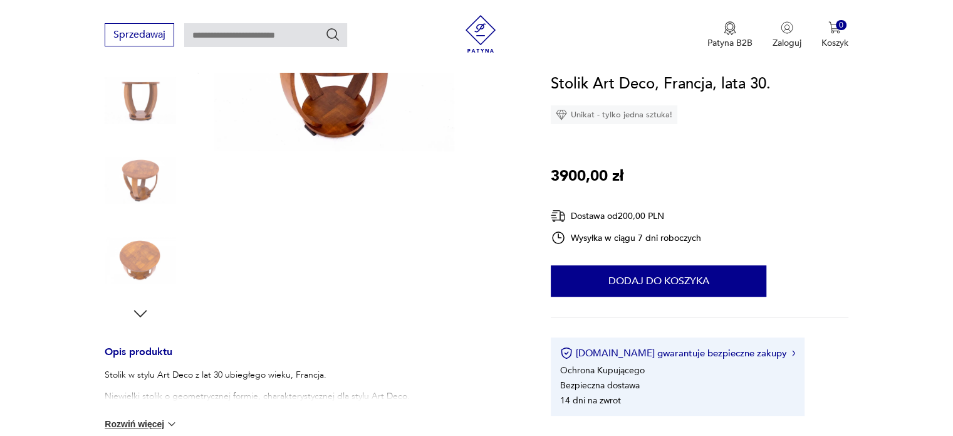
scroll to position [42, 0]
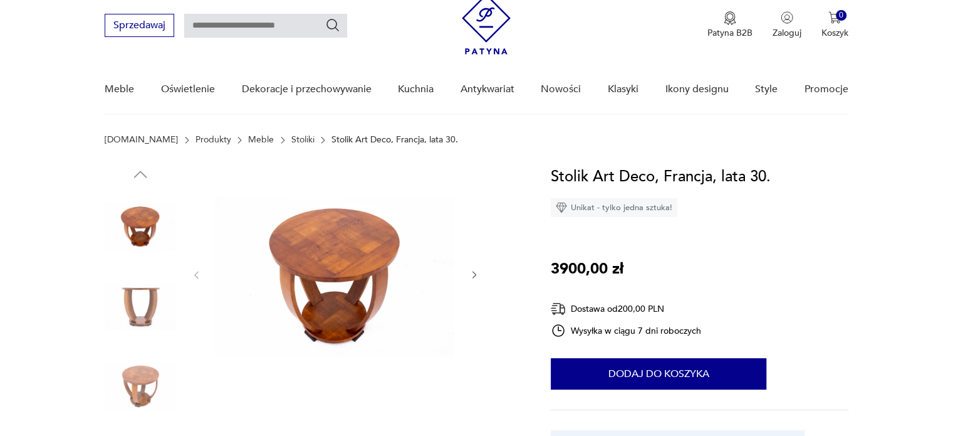
click at [146, 310] on img at bounding box center [140, 305] width 71 height 71
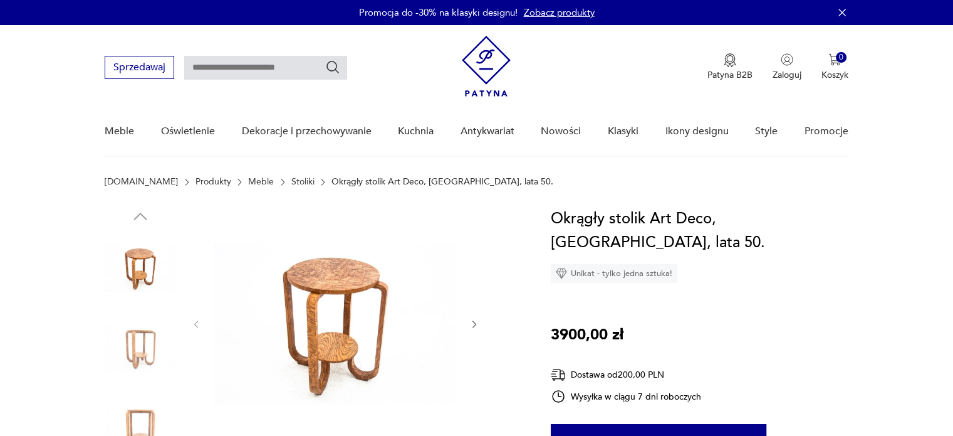
scroll to position [34, 0]
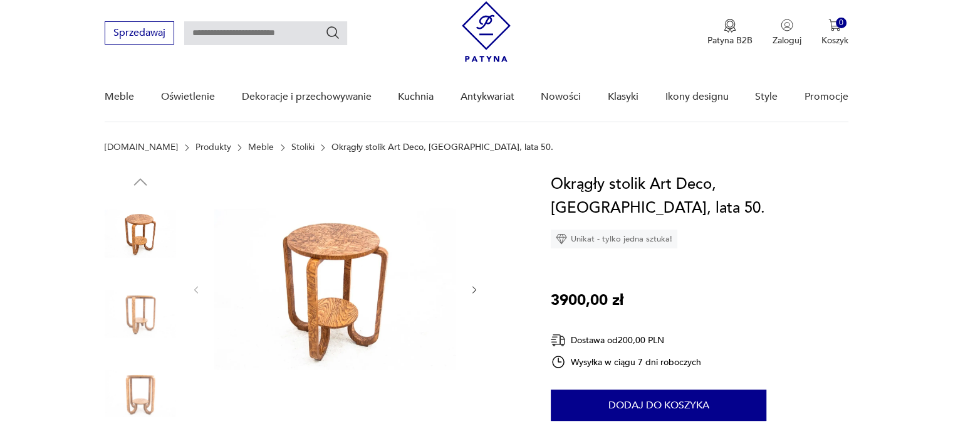
click at [120, 399] on img at bounding box center [140, 392] width 71 height 71
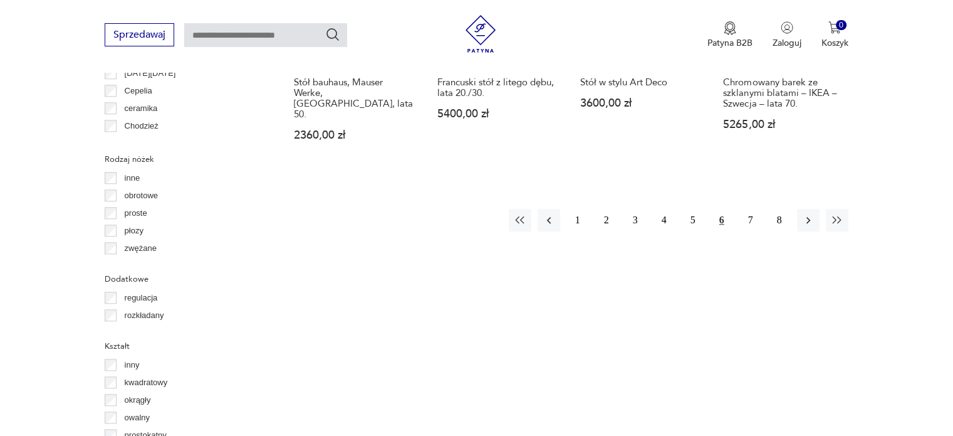
scroll to position [1369, 0]
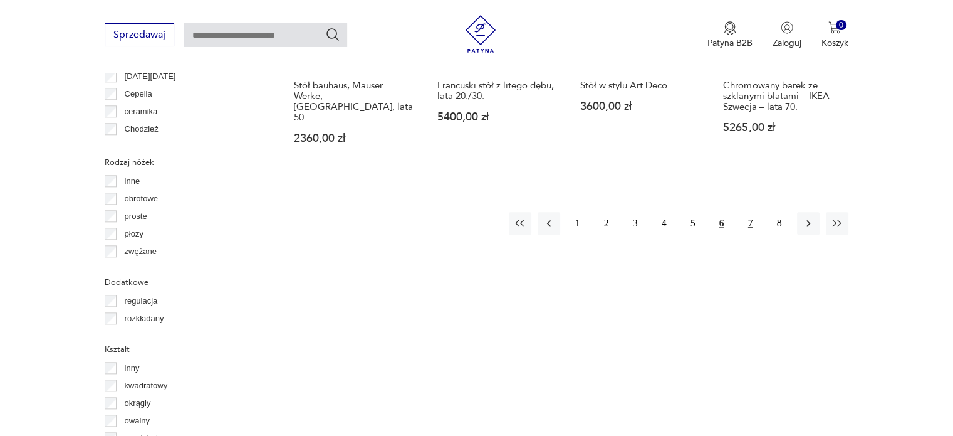
click at [755, 212] on button "7" at bounding box center [750, 223] width 23 height 23
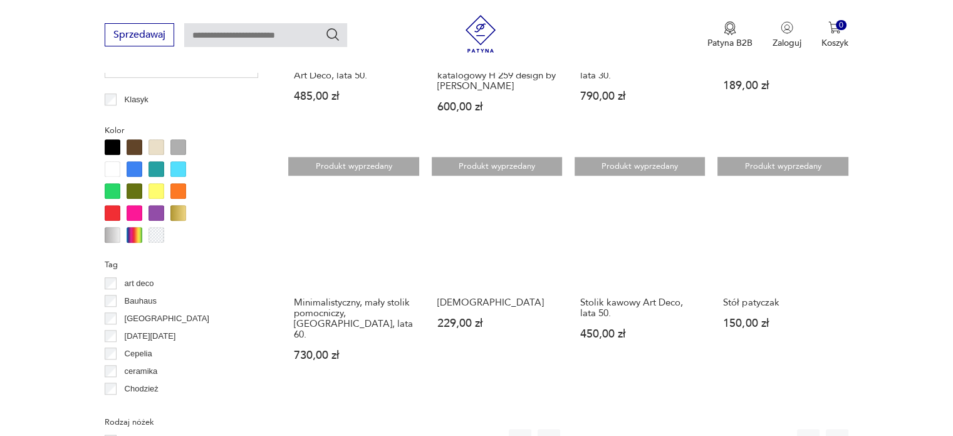
scroll to position [1109, 0]
